Goal: Task Accomplishment & Management: Manage account settings

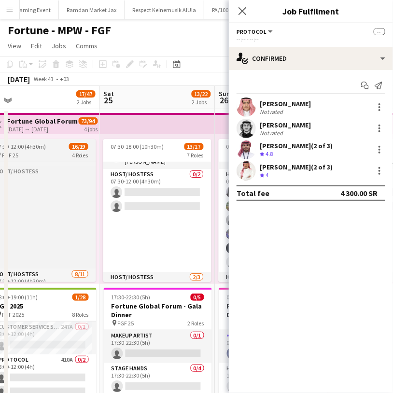
scroll to position [0, 358]
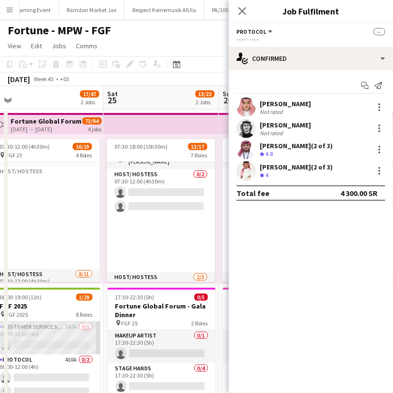
click at [66, 340] on app-card-role "Customer Service Staff 247A 0/1 08:00-12:00 (4h) single-neutral-actions" at bounding box center [46, 338] width 108 height 33
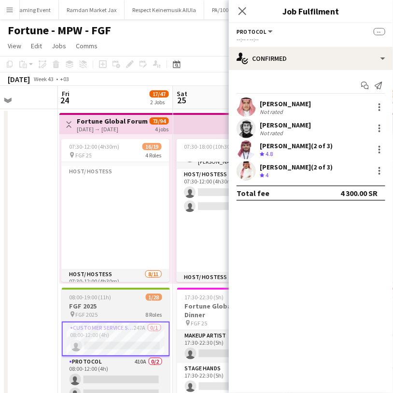
scroll to position [0, 288]
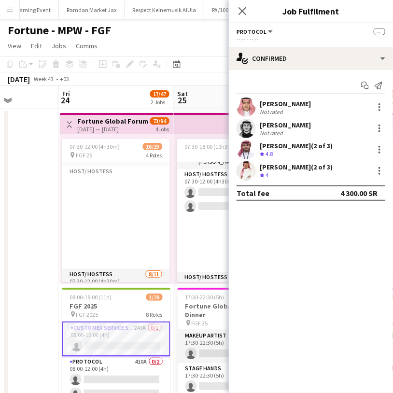
click at [38, 344] on app-date-cell at bounding box center [0, 279] width 115 height 341
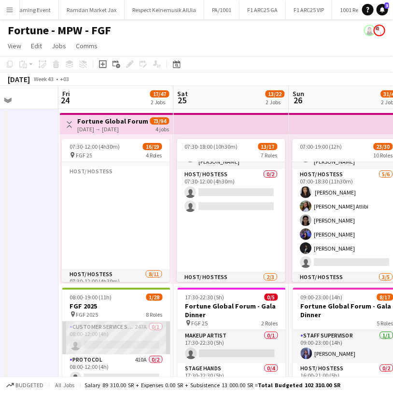
click at [115, 342] on app-card-role "Customer Service Staff 247A 0/1 08:00-12:00 (4h) single-neutral-actions" at bounding box center [116, 338] width 108 height 33
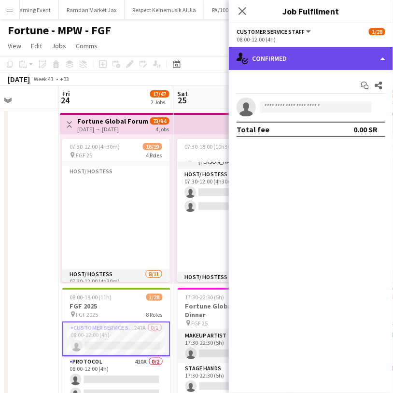
click at [280, 61] on div "single-neutral-actions-check-2 Confirmed" at bounding box center [311, 58] width 164 height 23
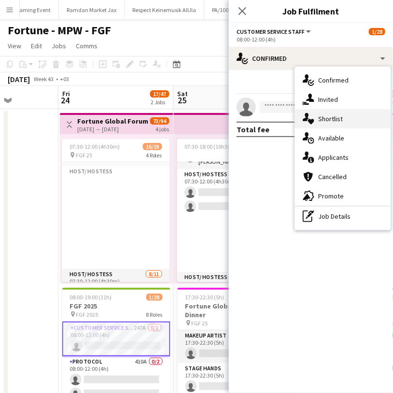
click at [328, 113] on div "single-neutral-actions-heart Shortlist" at bounding box center [343, 118] width 96 height 19
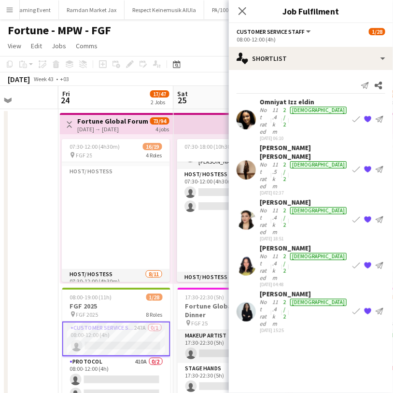
click at [268, 207] on div "Not rated" at bounding box center [265, 221] width 11 height 29
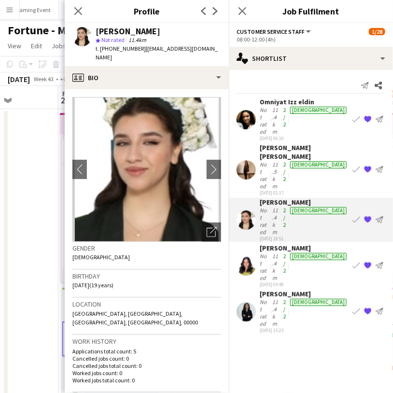
click at [127, 30] on div "[PERSON_NAME]" at bounding box center [128, 31] width 65 height 9
copy div "[PERSON_NAME]"
drag, startPoint x: 204, startPoint y: 48, endPoint x: 142, endPoint y: 48, distance: 61.8
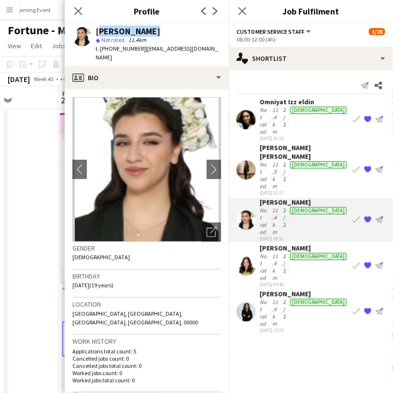
click at [141, 48] on span "| [EMAIL_ADDRESS][DOMAIN_NAME]" at bounding box center [157, 53] width 122 height 16
copy span "[EMAIL_ADDRESS][DOMAIN_NAME]"
click at [271, 253] on div "Not rated" at bounding box center [265, 267] width 11 height 29
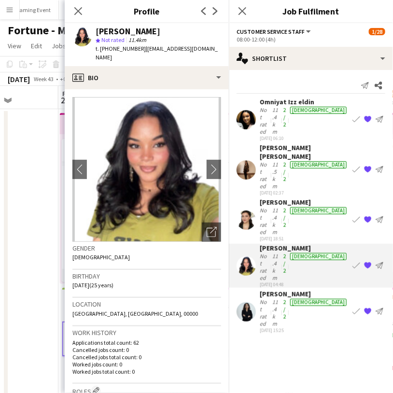
click at [119, 33] on div "[PERSON_NAME]" at bounding box center [128, 31] width 65 height 9
copy div "[PERSON_NAME]"
drag, startPoint x: 212, startPoint y: 47, endPoint x: 140, endPoint y: 47, distance: 72.0
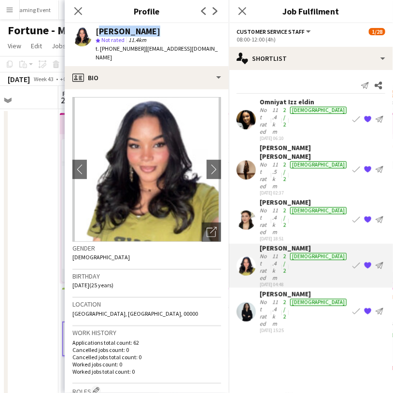
click at [140, 47] on div "[PERSON_NAME] star Not rated 11.4km t. [PHONE_NUMBER] | [EMAIL_ADDRESS][DOMAIN_…" at bounding box center [147, 44] width 164 height 43
copy span "[EMAIL_ADDRESS][DOMAIN_NAME]"
click at [271, 299] on div "Not rated" at bounding box center [265, 313] width 11 height 29
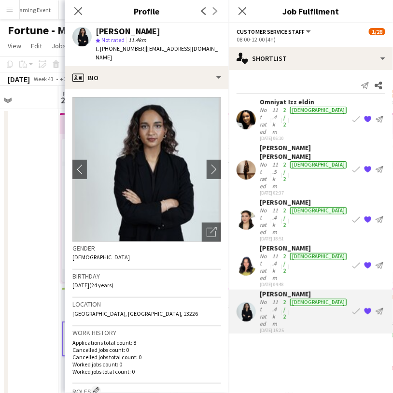
click at [122, 34] on div "[PERSON_NAME]" at bounding box center [128, 31] width 65 height 9
copy div "[PERSON_NAME]"
click at [180, 46] on span "| [EMAIL_ADDRESS][DOMAIN_NAME]" at bounding box center [157, 53] width 122 height 16
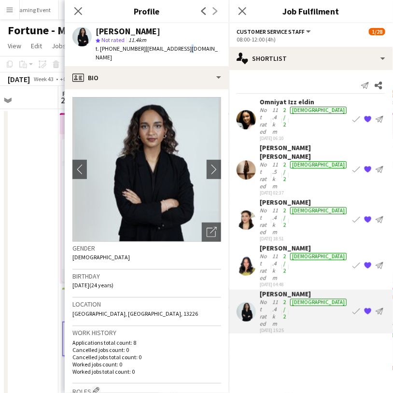
click at [180, 46] on span "| [EMAIL_ADDRESS][DOMAIN_NAME]" at bounding box center [157, 53] width 122 height 16
click at [197, 46] on div "[PERSON_NAME] star Not rated 11.4km t. [PHONE_NUMBER] | [EMAIL_ADDRESS][DOMAIN_…" at bounding box center [147, 44] width 164 height 43
drag, startPoint x: 192, startPoint y: 47, endPoint x: 142, endPoint y: 48, distance: 50.2
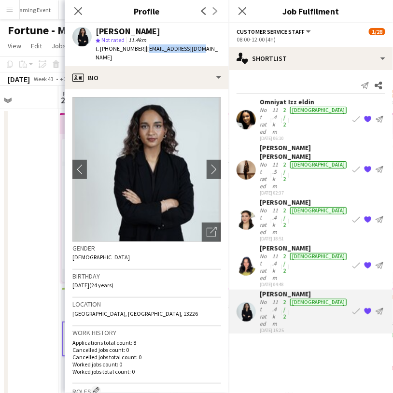
click at [142, 48] on div "[PERSON_NAME] star Not rated 11.4km t. [PHONE_NUMBER] | [EMAIL_ADDRESS][DOMAIN_…" at bounding box center [147, 44] width 164 height 43
copy span "[EMAIL_ADDRESS][DOMAIN_NAME]"
click at [268, 135] on div "[DATE] 06:10" at bounding box center [304, 138] width 89 height 6
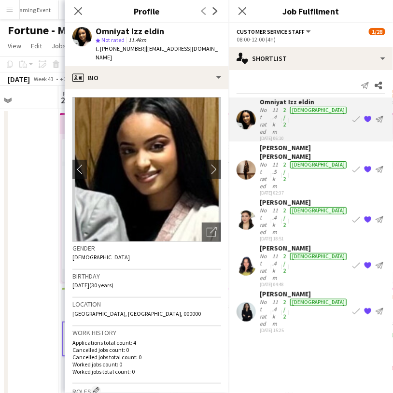
click at [133, 30] on div "Omniyat Izz eldin" at bounding box center [130, 31] width 69 height 9
click at [142, 34] on div "Omniyat Izz eldin" at bounding box center [130, 31] width 69 height 9
click at [155, 31] on div "Omniyat Izz eldin" at bounding box center [130, 31] width 69 height 9
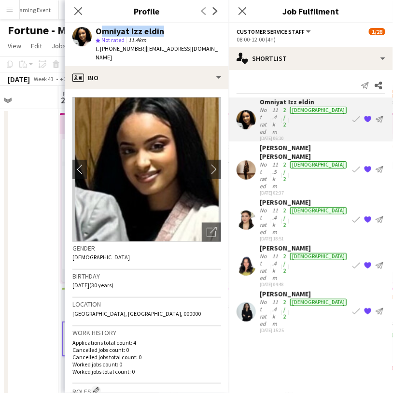
click at [155, 31] on div "Omniyat Izz eldin" at bounding box center [130, 31] width 69 height 9
copy div "Omniyat Izz eldin"
drag, startPoint x: 203, startPoint y: 47, endPoint x: 143, endPoint y: 45, distance: 60.4
click at [143, 45] on div "Omniyat Izz eldin star Not rated 11.4km t. [PHONE_NUMBER] | [EMAIL_ADDRESS][DOM…" at bounding box center [147, 44] width 164 height 43
copy span "[EMAIL_ADDRESS][DOMAIN_NAME]"
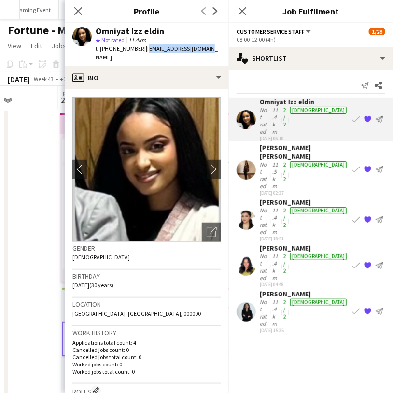
click at [38, 235] on app-date-cell at bounding box center [0, 279] width 115 height 341
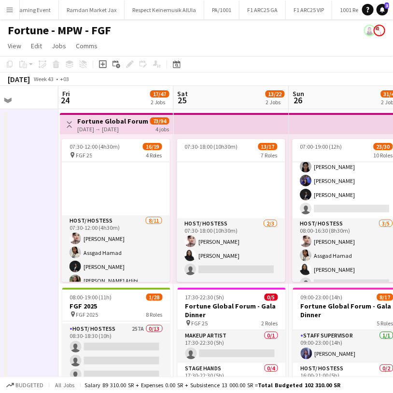
scroll to position [94, 0]
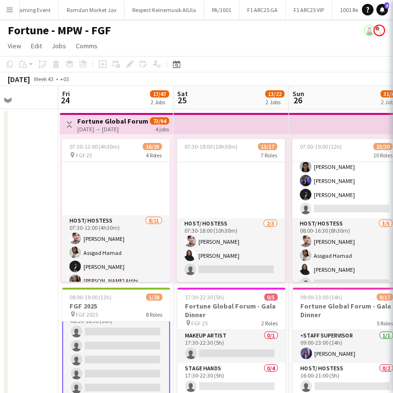
scroll to position [95, 0]
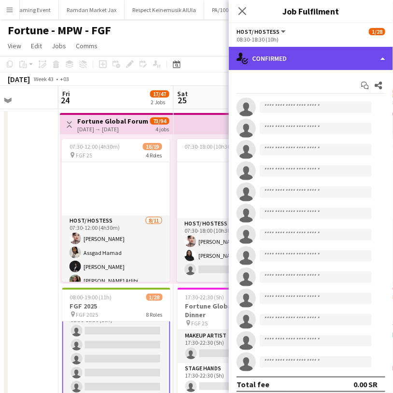
click at [286, 59] on div "single-neutral-actions-check-2 Confirmed" at bounding box center [311, 58] width 164 height 23
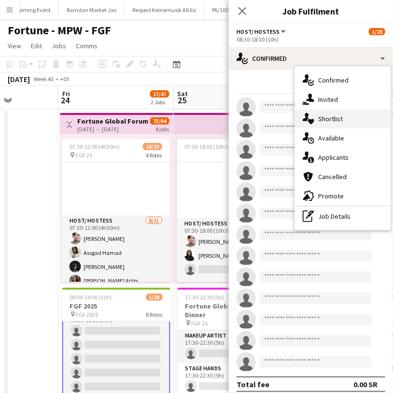
click at [328, 125] on div "single-neutral-actions-heart Shortlist" at bounding box center [343, 118] width 96 height 19
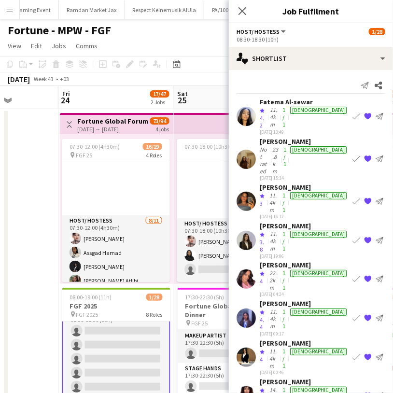
click at [276, 222] on div "[PERSON_NAME]" at bounding box center [304, 226] width 89 height 9
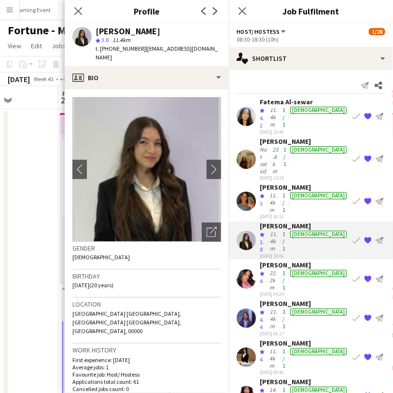
click at [120, 33] on div "[PERSON_NAME]" at bounding box center [128, 31] width 65 height 9
copy div "[PERSON_NAME]"
drag, startPoint x: 204, startPoint y: 50, endPoint x: 141, endPoint y: 47, distance: 63.3
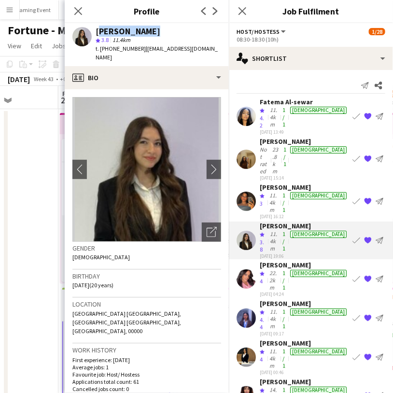
click at [141, 47] on div "[PERSON_NAME] 3.8 11.4km t. [PHONE_NUMBER] | [EMAIL_ADDRESS][DOMAIN_NAME]" at bounding box center [147, 44] width 164 height 43
copy span "[EMAIL_ADDRESS][DOMAIN_NAME]"
click at [281, 270] on div "22.2km" at bounding box center [274, 281] width 13 height 22
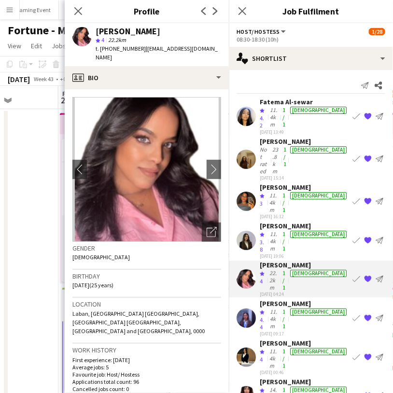
click at [118, 34] on div "[PERSON_NAME]" at bounding box center [128, 31] width 65 height 9
drag, startPoint x: 198, startPoint y: 48, endPoint x: 141, endPoint y: 47, distance: 56.5
click at [141, 47] on span "| [EMAIL_ADDRESS][DOMAIN_NAME]" at bounding box center [157, 53] width 122 height 16
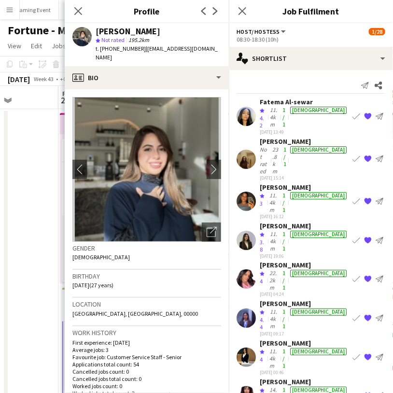
click at [128, 34] on div "[PERSON_NAME]" at bounding box center [128, 31] width 65 height 9
drag, startPoint x: 208, startPoint y: 47, endPoint x: 141, endPoint y: 48, distance: 67.6
click at [141, 48] on app-profile-header "[PERSON_NAME] star Not rated 195.2km t. [PHONE_NUMBER] | [EMAIL_ADDRESS][DOMAIN…" at bounding box center [147, 44] width 164 height 43
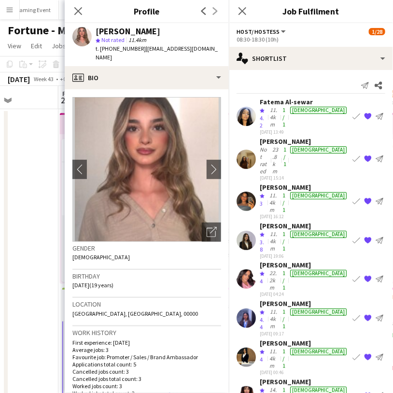
click at [121, 31] on div "[PERSON_NAME]" at bounding box center [128, 31] width 65 height 9
click at [121, 30] on div "[PERSON_NAME]" at bounding box center [128, 31] width 65 height 9
drag, startPoint x: 142, startPoint y: 47, endPoint x: 213, endPoint y: 51, distance: 71.1
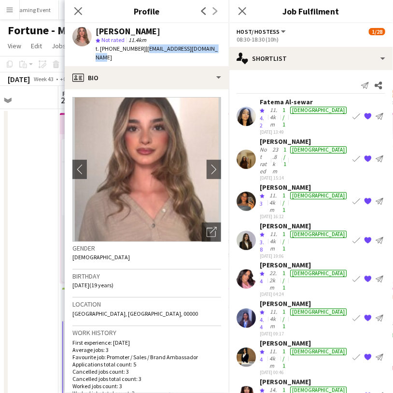
click at [213, 51] on div "[PERSON_NAME] star Not rated 11.4km t. [PHONE_NUMBER] | [EMAIL_ADDRESS][DOMAIN_…" at bounding box center [147, 44] width 164 height 43
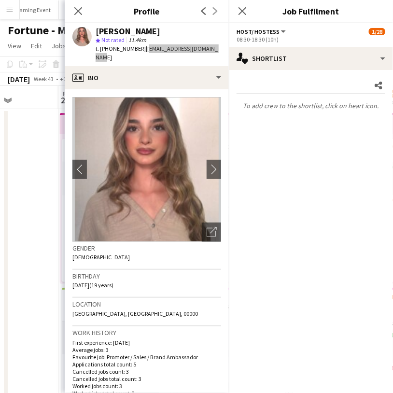
scroll to position [83, 0]
